Goal: Task Accomplishment & Management: Use online tool/utility

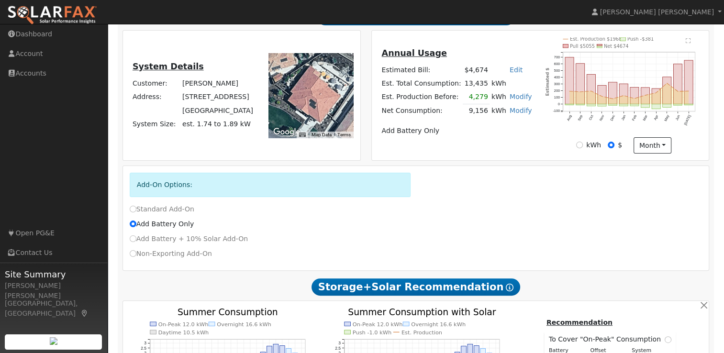
scroll to position [167, 0]
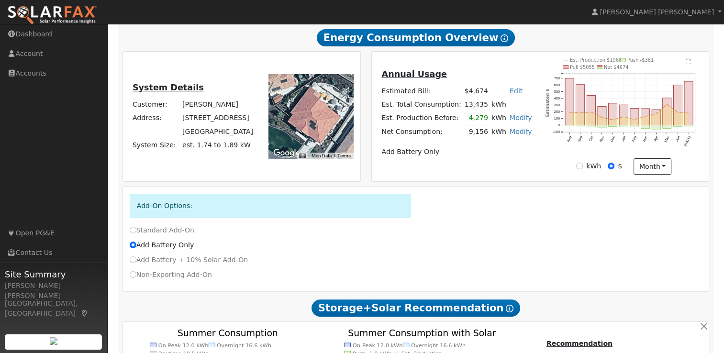
drag, startPoint x: 175, startPoint y: 123, endPoint x: 252, endPoint y: 137, distance: 78.4
click at [252, 137] on tbody "Customer: [PERSON_NAME] Address: [STREET_ADDRESS] System Size: est. 1.74 to 1.8…" at bounding box center [193, 125] width 124 height 54
drag, startPoint x: 252, startPoint y: 137, endPoint x: 218, endPoint y: 134, distance: 34.1
copy tbody "[STREET_ADDRESS]"
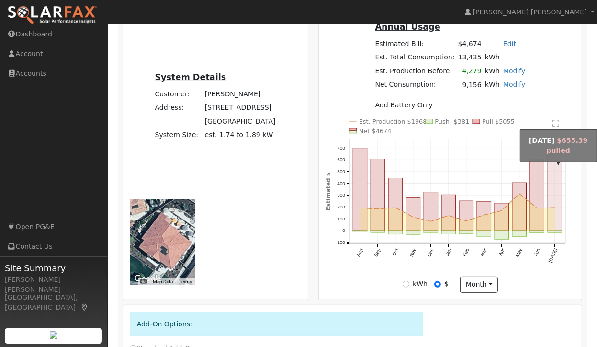
scroll to position [232, 0]
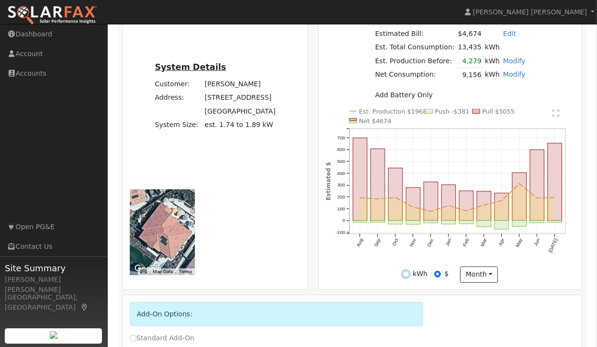
click at [409, 276] on input "kWh" at bounding box center [406, 273] width 7 height 7
radio input "true"
radio input "false"
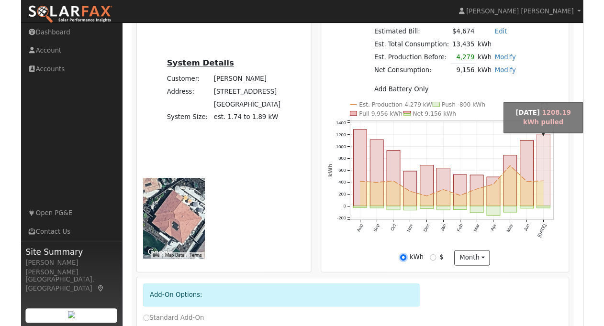
scroll to position [0, 0]
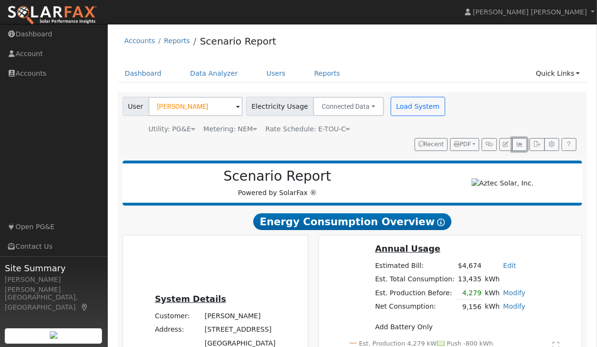
click at [521, 143] on icon "button" at bounding box center [519, 144] width 7 height 6
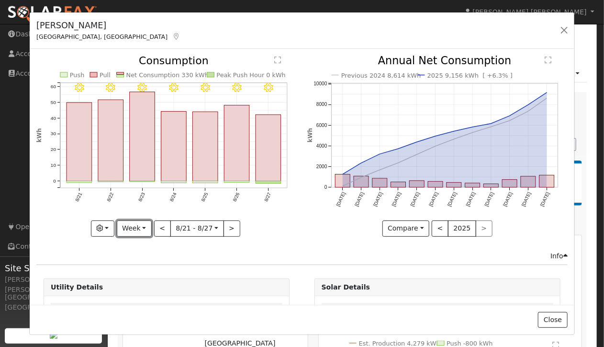
click at [143, 224] on button "Week" at bounding box center [134, 228] width 35 height 16
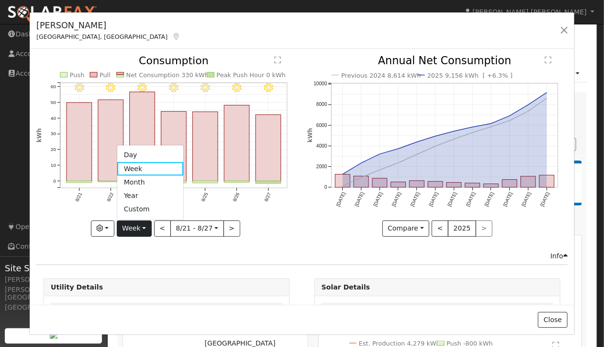
click at [148, 193] on link "Year" at bounding box center [150, 195] width 67 height 13
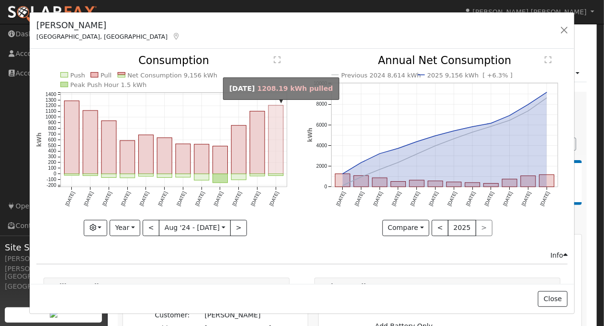
click at [273, 156] on rect "onclick=""" at bounding box center [276, 140] width 15 height 69
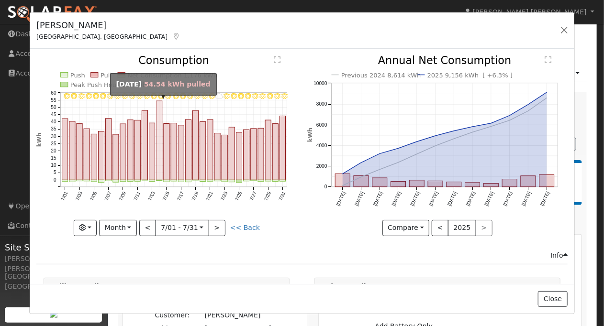
click at [157, 175] on rect "onclick=""" at bounding box center [160, 140] width 6 height 79
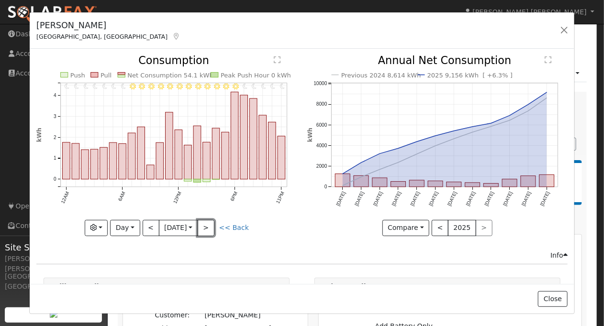
click at [209, 224] on button ">" at bounding box center [206, 228] width 17 height 16
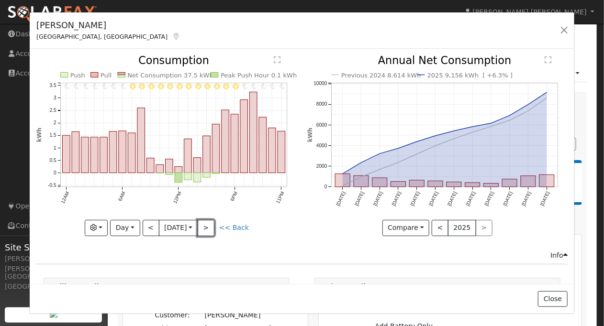
click at [209, 224] on button ">" at bounding box center [206, 228] width 17 height 16
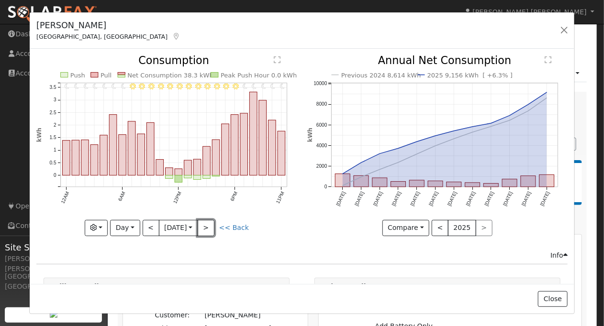
click at [208, 225] on button ">" at bounding box center [206, 228] width 17 height 16
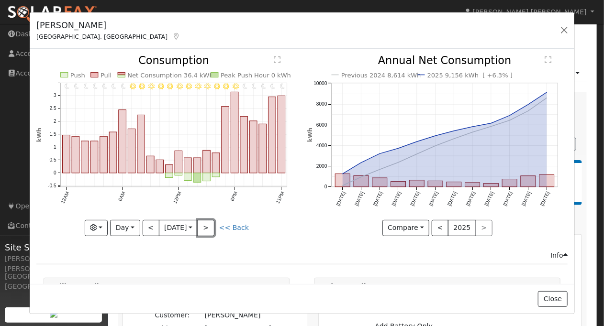
click at [208, 225] on button ">" at bounding box center [206, 228] width 17 height 16
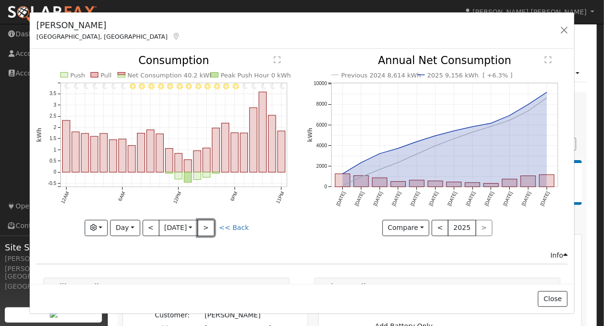
click at [208, 225] on button ">" at bounding box center [206, 228] width 17 height 16
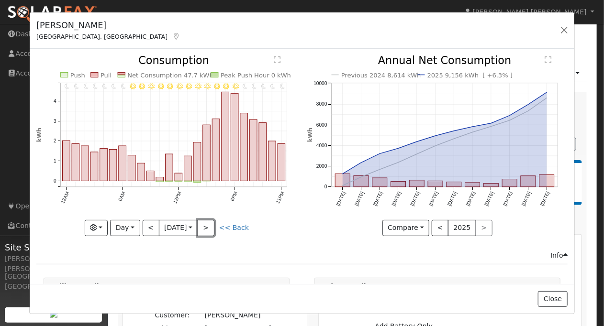
click at [208, 225] on button ">" at bounding box center [206, 228] width 17 height 16
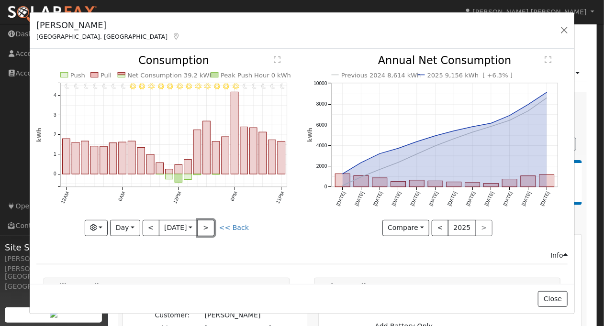
click at [208, 225] on button ">" at bounding box center [206, 228] width 17 height 16
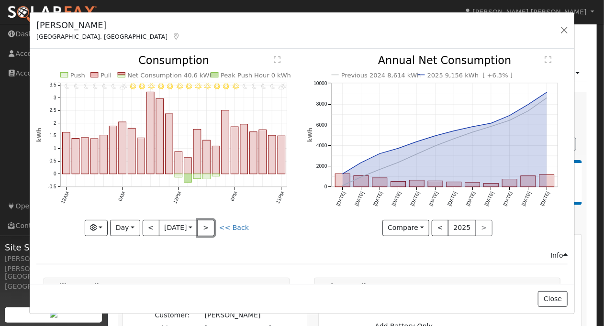
click at [209, 227] on button ">" at bounding box center [206, 228] width 17 height 16
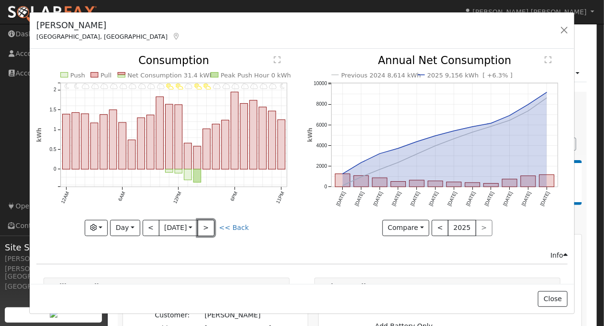
click at [209, 227] on button ">" at bounding box center [206, 228] width 17 height 16
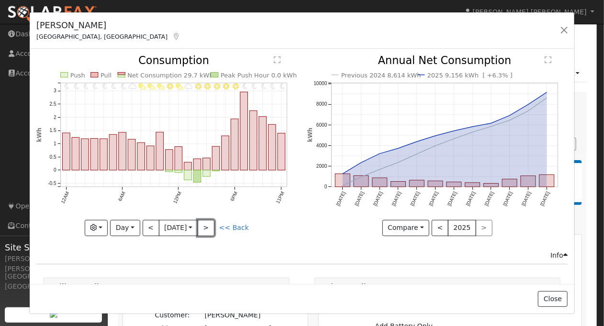
click at [209, 227] on button ">" at bounding box center [206, 228] width 17 height 16
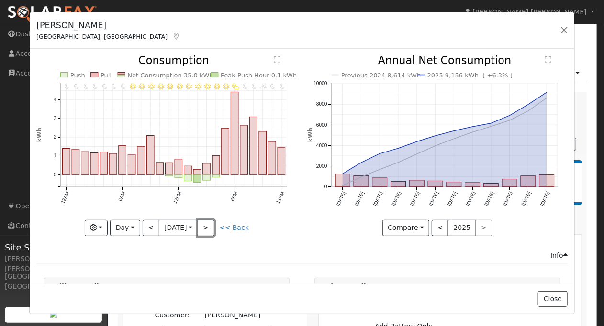
click at [209, 227] on button ">" at bounding box center [206, 228] width 17 height 16
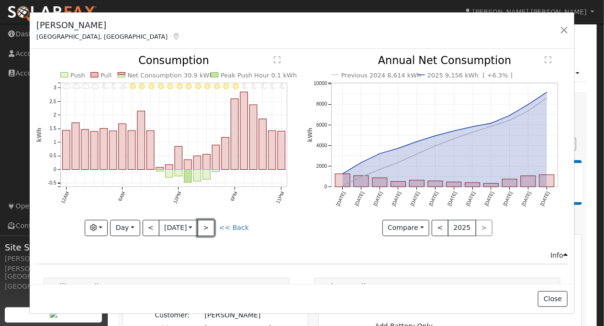
click at [209, 227] on button ">" at bounding box center [206, 228] width 17 height 16
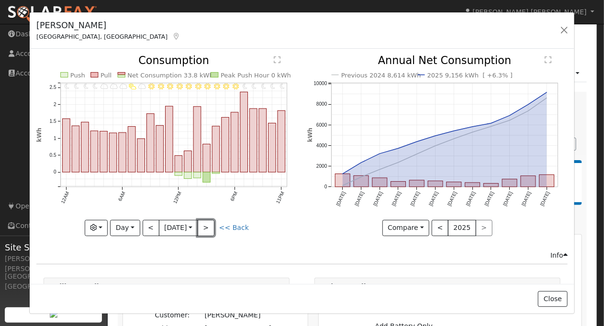
click at [209, 227] on button ">" at bounding box center [206, 228] width 17 height 16
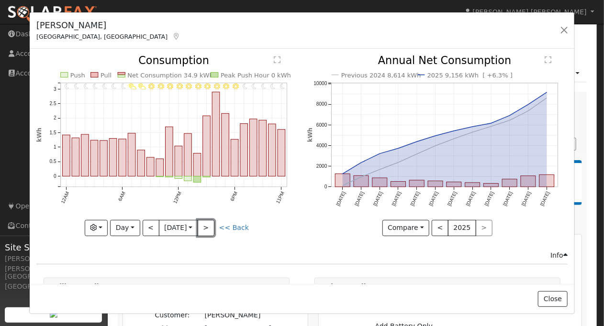
click at [209, 227] on button ">" at bounding box center [206, 228] width 17 height 16
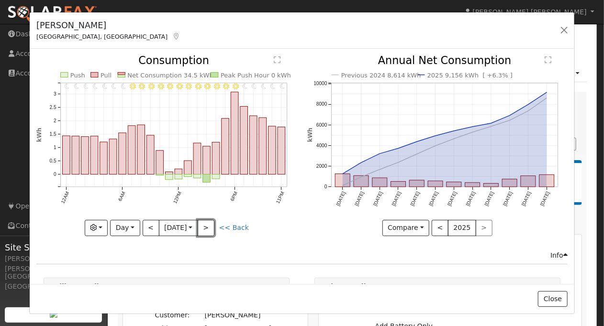
click at [209, 227] on button ">" at bounding box center [206, 228] width 17 height 16
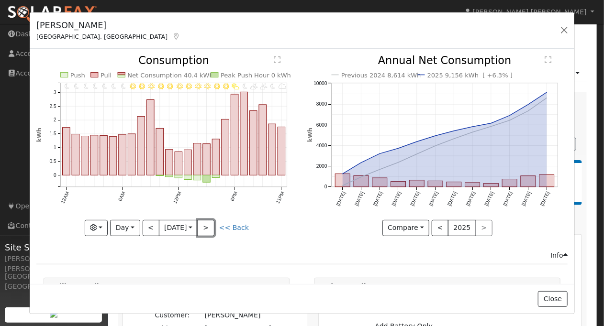
click at [209, 227] on button ">" at bounding box center [206, 228] width 17 height 16
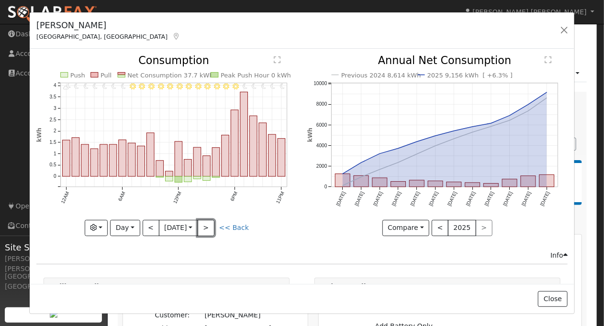
click at [209, 227] on button ">" at bounding box center [206, 228] width 17 height 16
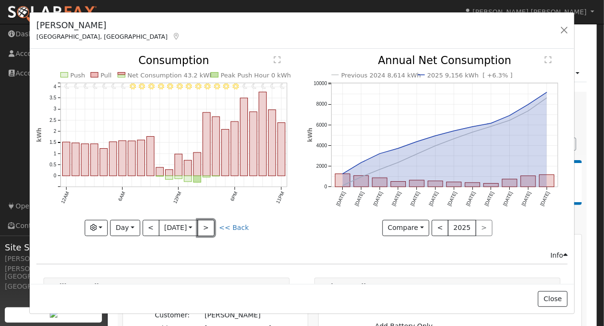
click at [209, 227] on button ">" at bounding box center [206, 228] width 17 height 16
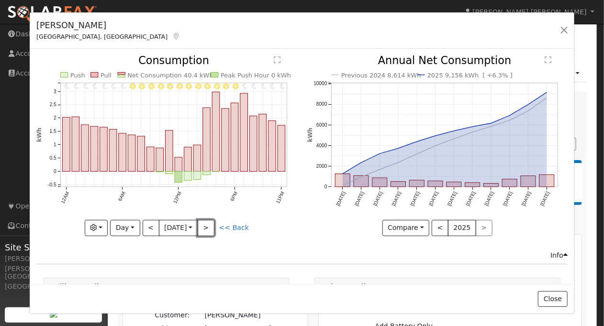
click at [209, 227] on button ">" at bounding box center [206, 228] width 17 height 16
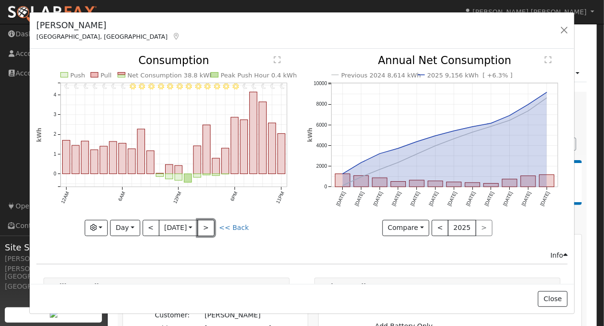
click at [209, 227] on button ">" at bounding box center [206, 228] width 17 height 16
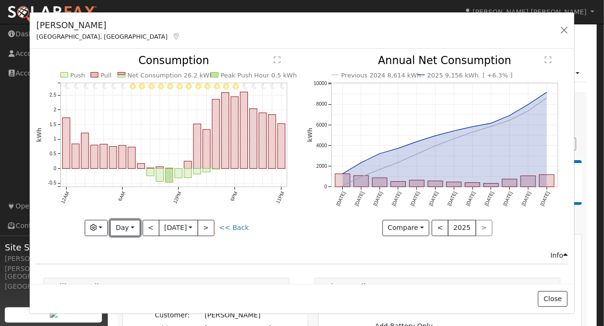
click at [126, 225] on button "Day" at bounding box center [125, 228] width 30 height 16
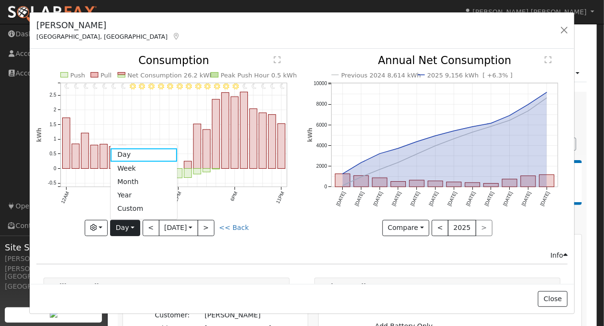
click at [133, 194] on link "Year" at bounding box center [144, 195] width 67 height 13
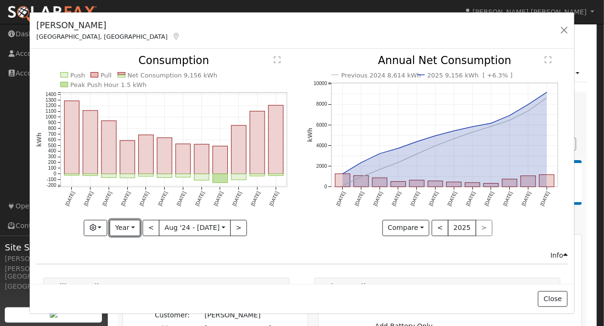
click at [132, 227] on button "Year" at bounding box center [125, 228] width 31 height 16
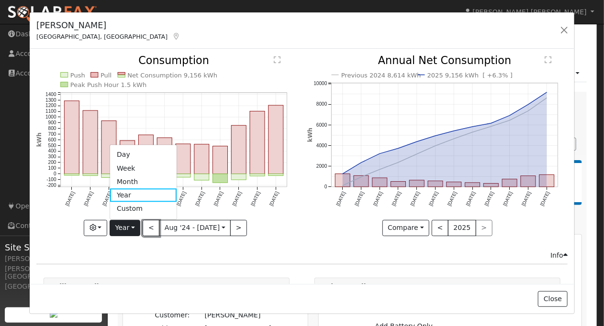
click at [149, 224] on button "<" at bounding box center [151, 228] width 17 height 16
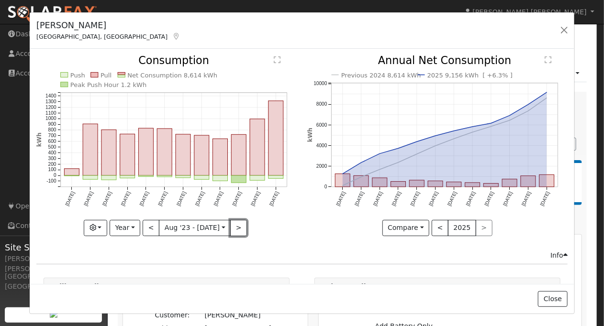
click at [236, 225] on button ">" at bounding box center [238, 228] width 17 height 16
type input "[DATE]"
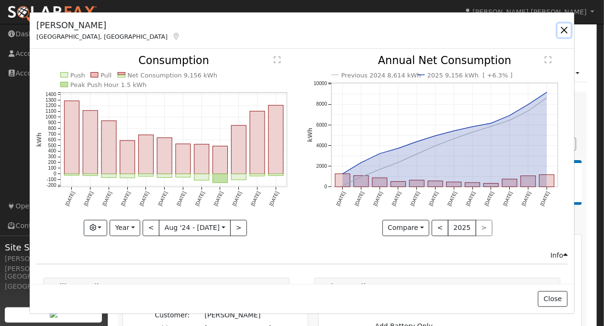
click at [569, 28] on button "button" at bounding box center [564, 29] width 13 height 13
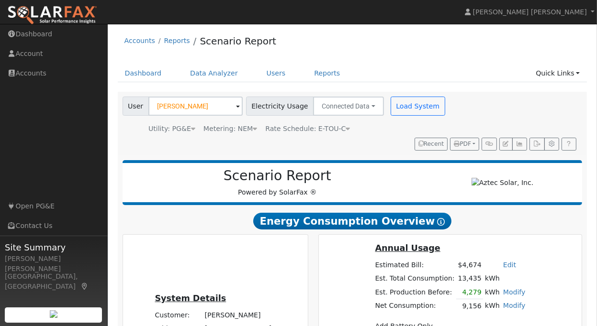
scroll to position [96, 0]
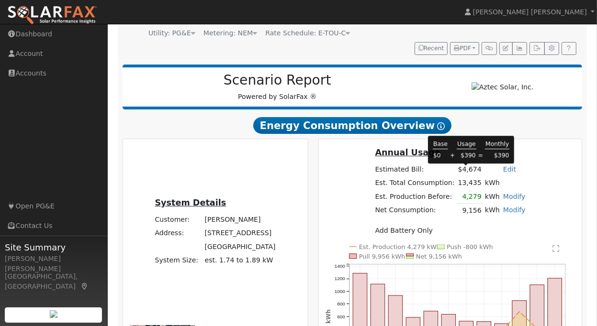
click at [468, 169] on td "$4,674" at bounding box center [469, 169] width 27 height 13
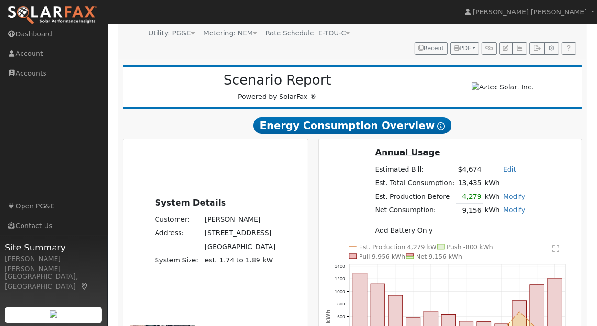
click at [503, 173] on link "Edit" at bounding box center [509, 170] width 13 height 8
type input "4200"
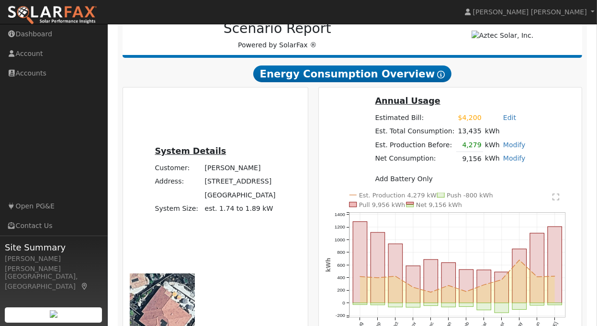
scroll to position [191, 0]
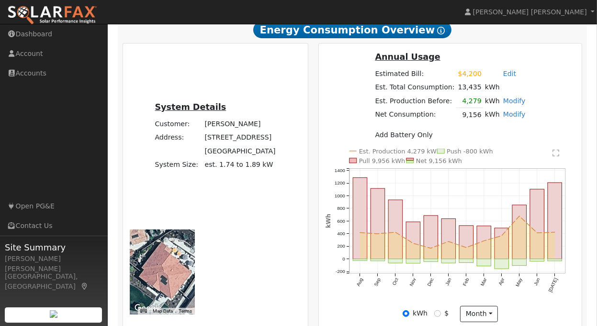
click at [512, 117] on link "Modify" at bounding box center [514, 115] width 22 height 8
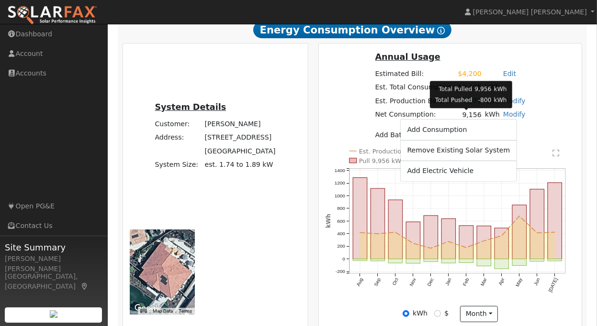
click at [466, 116] on td "9,156" at bounding box center [469, 115] width 27 height 14
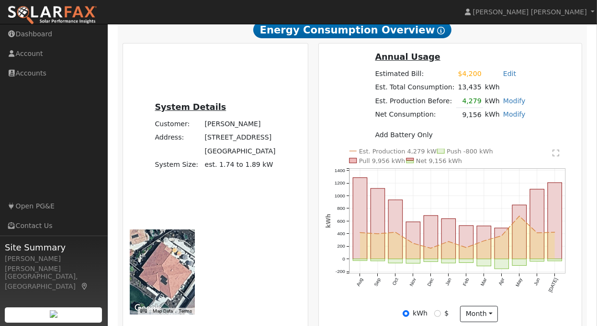
click at [504, 117] on link "Modify" at bounding box center [514, 115] width 22 height 8
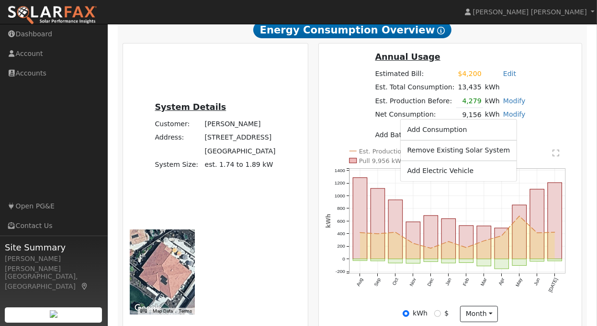
click at [540, 111] on div "Annual Usage Estimated Bill: $4,200 Edit Estimated Bill $ 4200 Annual Est. Tota…" at bounding box center [450, 100] width 260 height 98
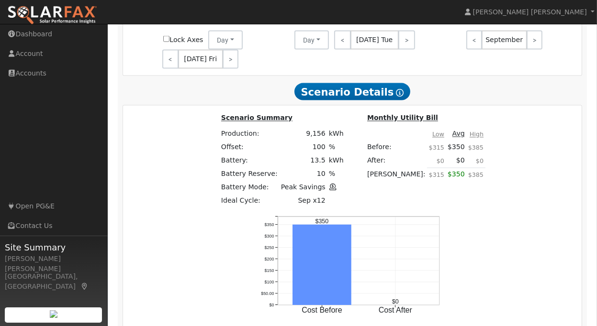
scroll to position [1388, 0]
click at [156, 221] on div "Scenario Summary Production: 9,156 kWh Offset: 100 % Battery: 13.5 kWh Battery …" at bounding box center [352, 223] width 459 height 237
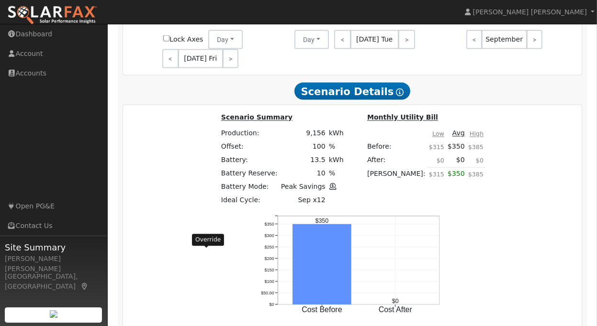
drag, startPoint x: 256, startPoint y: 271, endPoint x: 200, endPoint y: 262, distance: 56.3
type input "$17,725"
type input "$14,727"
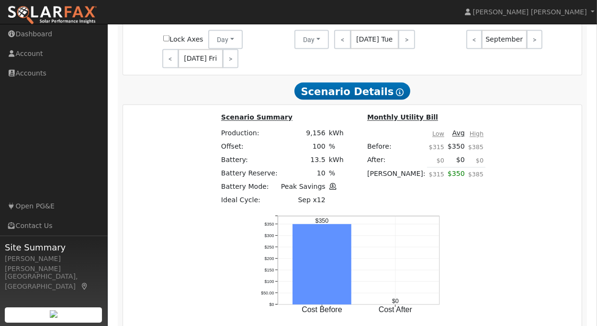
drag, startPoint x: 257, startPoint y: 256, endPoint x: 202, endPoint y: 256, distance: 54.6
type input "$24,395"
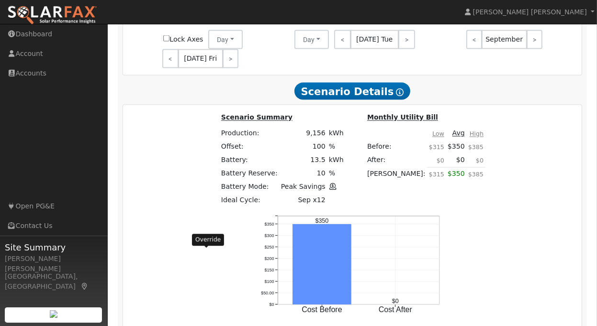
type input "$12,636"
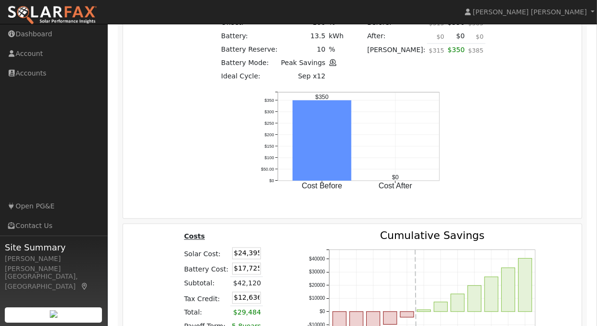
scroll to position [1569, 0]
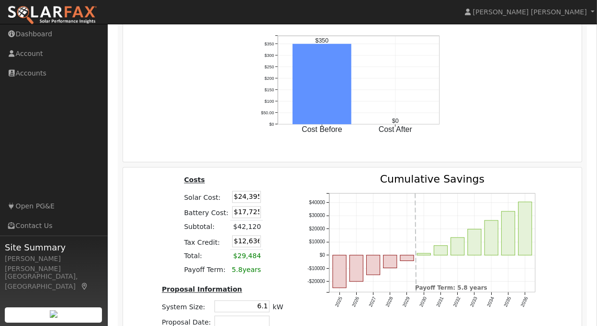
drag, startPoint x: 249, startPoint y: 186, endPoint x: 271, endPoint y: 185, distance: 22.5
click at [271, 299] on tr "System Size: 6.1 6.1 kW" at bounding box center [222, 306] width 125 height 15
type input "7.0"
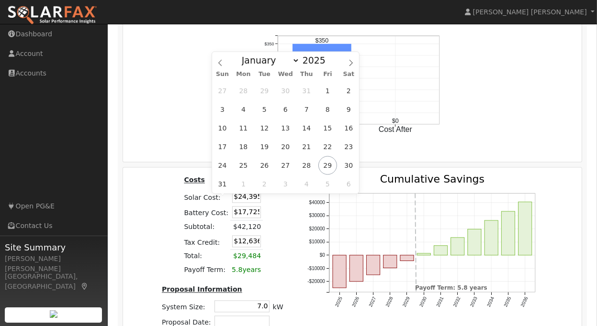
click at [250, 316] on input "text" at bounding box center [241, 322] width 55 height 12
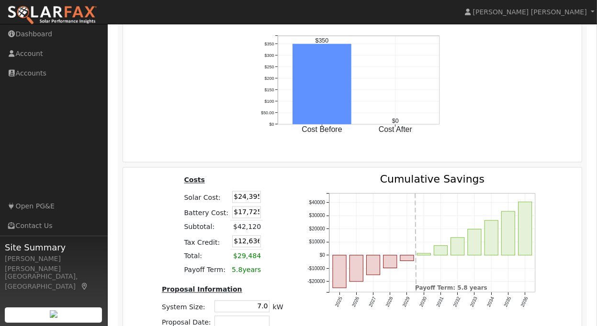
click at [313, 204] on icon "2025 2026 2027 2028 2029 2030 2031 2032 2033 2034 2035 2036 -$20000 -$10000 $0 …" at bounding box center [424, 252] width 239 height 157
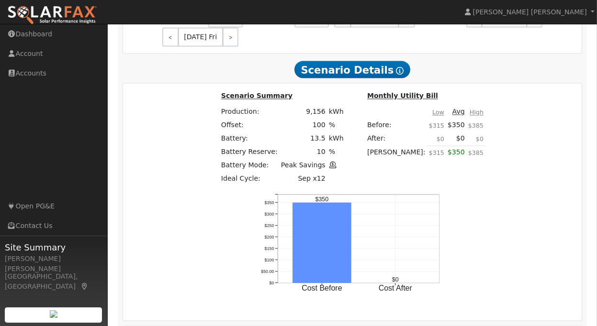
scroll to position [1426, 0]
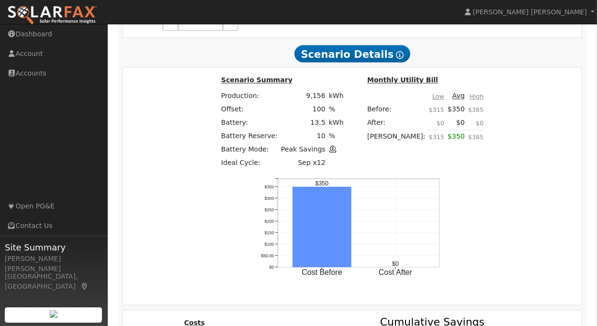
drag, startPoint x: 239, startPoint y: 219, endPoint x: 269, endPoint y: 222, distance: 29.8
type input "$25,817"
type input "$13,063"
click at [279, 116] on td "13.5" at bounding box center [303, 122] width 48 height 13
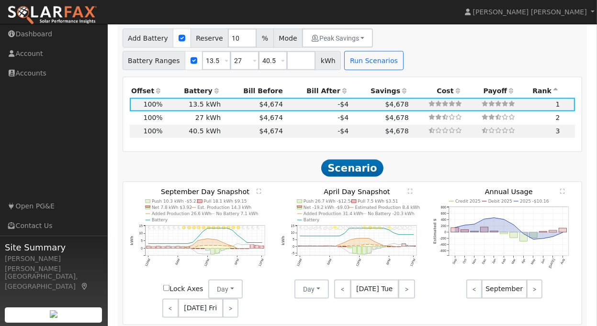
scroll to position [947, 0]
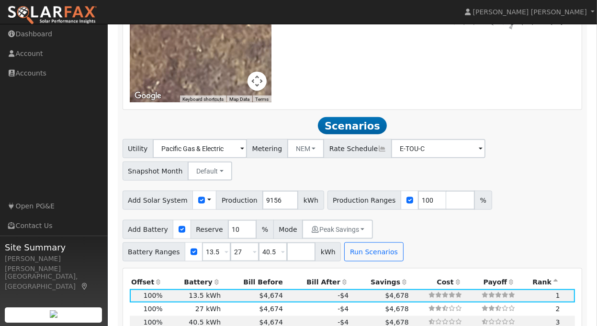
click at [228, 247] on span at bounding box center [227, 252] width 4 height 11
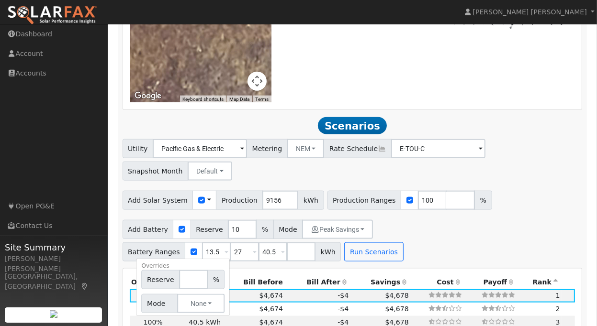
click at [228, 247] on span at bounding box center [227, 252] width 4 height 11
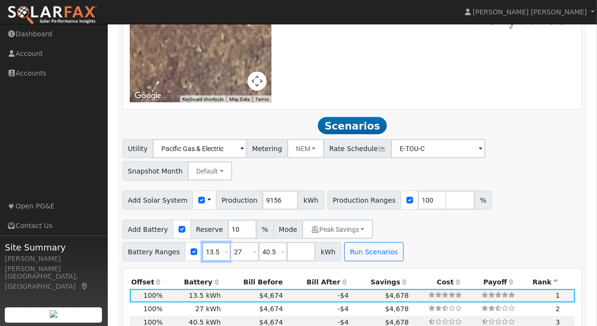
click at [231, 243] on input "13.5" at bounding box center [216, 252] width 29 height 19
drag, startPoint x: 453, startPoint y: 210, endPoint x: 440, endPoint y: 210, distance: 12.5
click at [231, 243] on input "13.5" at bounding box center [216, 252] width 29 height 19
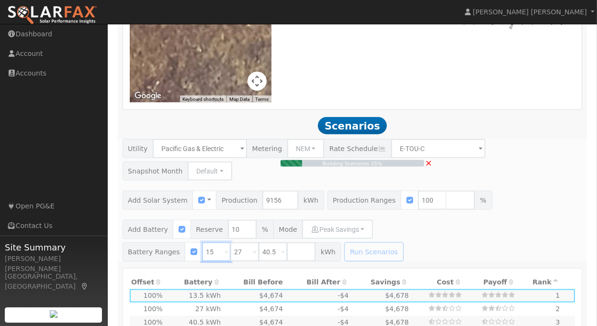
type input "15"
type input "$21,364"
type input "$20,000"
type input "$12,409"
type input "6.1"
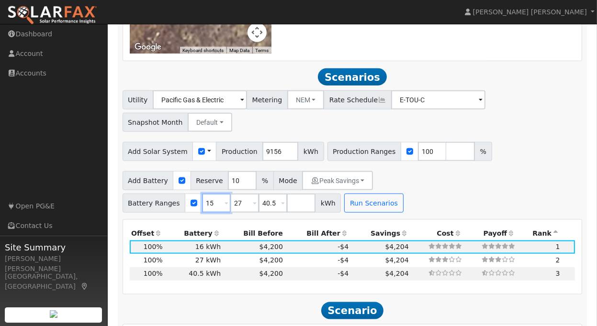
scroll to position [1038, 0]
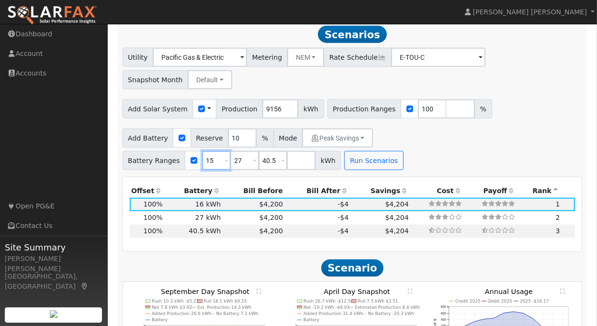
click at [231, 151] on input "15" at bounding box center [216, 160] width 29 height 19
type input "15"
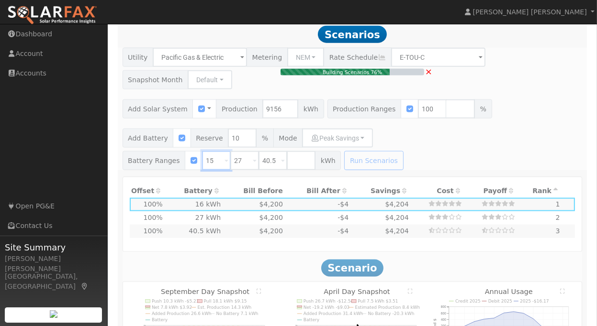
type input "$18,750"
type input "$12,034"
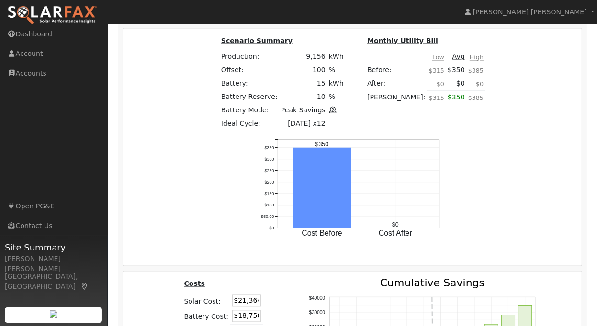
scroll to position [1469, 0]
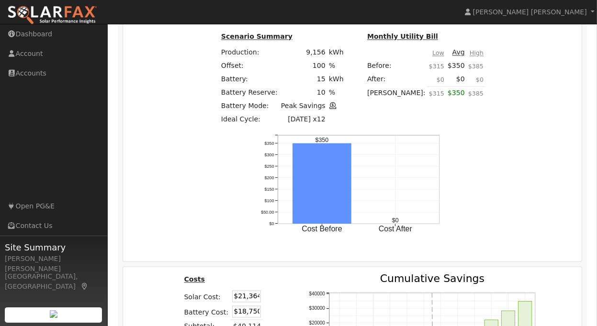
type input "16"
drag, startPoint x: 253, startPoint y: 281, endPoint x: 284, endPoint y: 281, distance: 31.1
type input "7"
type input "$24,500"
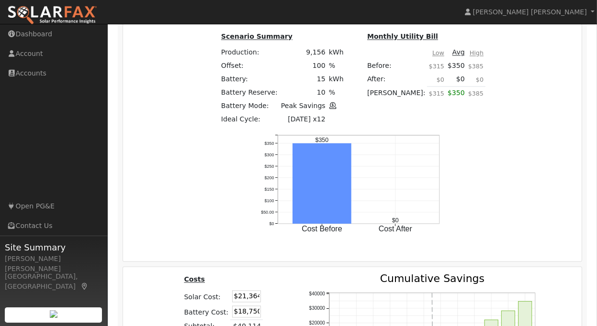
type input "$12,975"
type input "7.0"
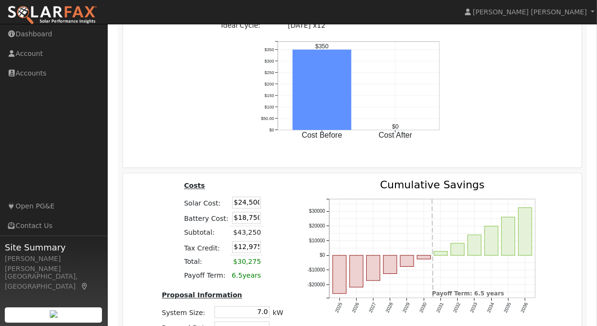
scroll to position [1569, 0]
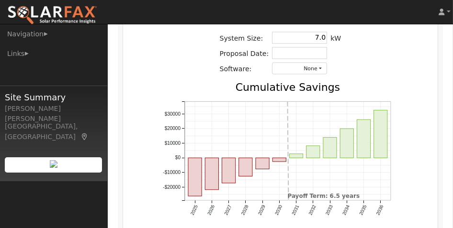
scroll to position [1827, 0]
